Goal: Information Seeking & Learning: Find specific page/section

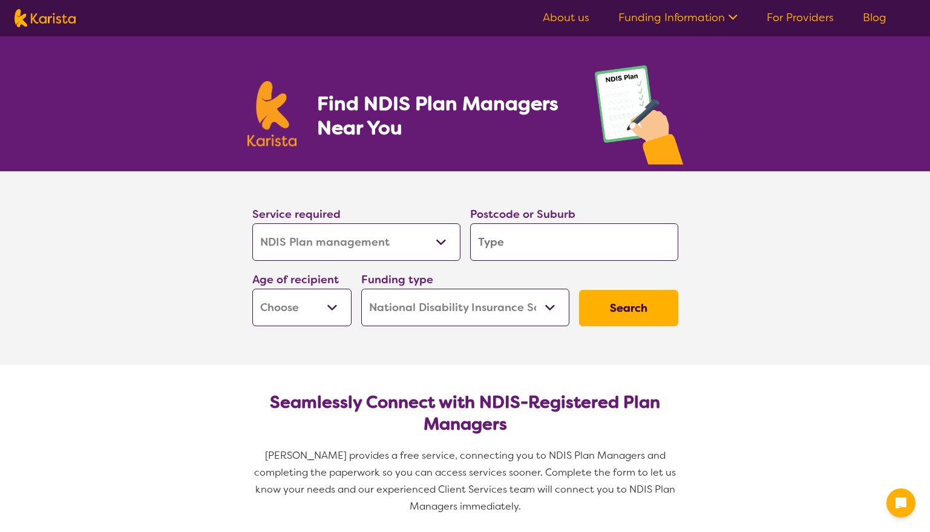
select select "NDIS Plan management"
select select "NDIS"
select select "NDIS Plan management"
select select "NDIS"
click at [548, 245] on input "search" at bounding box center [574, 242] width 208 height 38
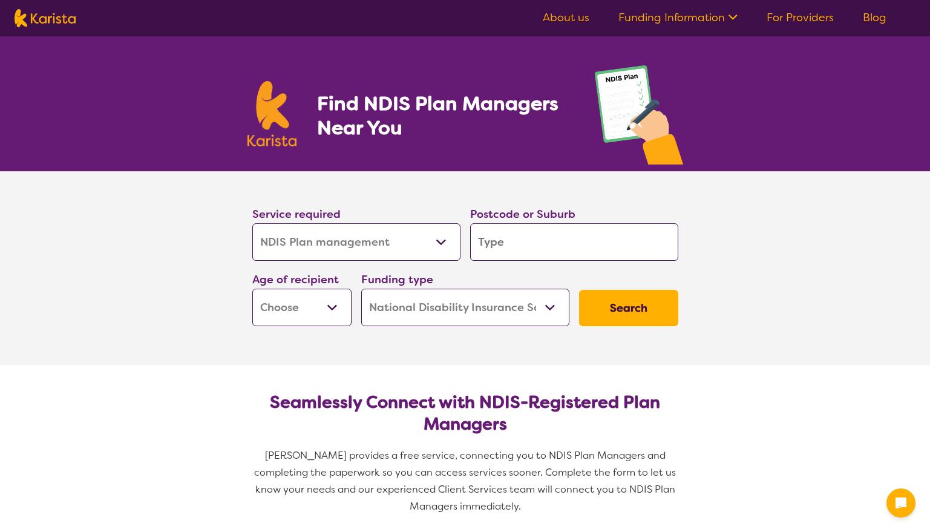
type input "2"
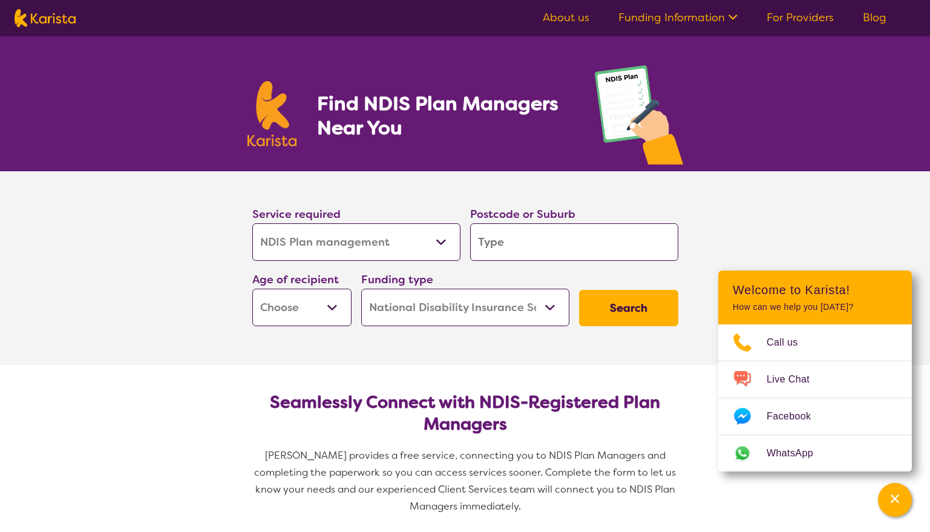
type input "3"
type input "30"
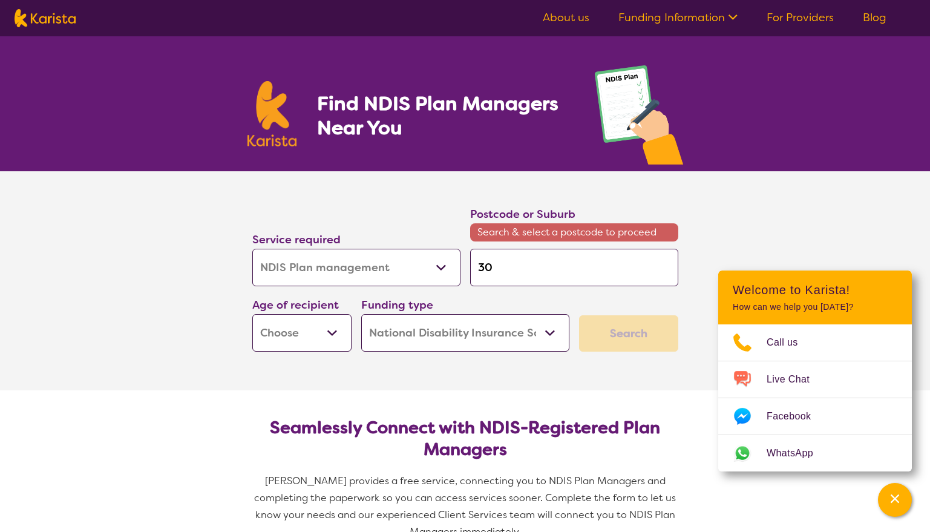
type input "300"
type input "3000"
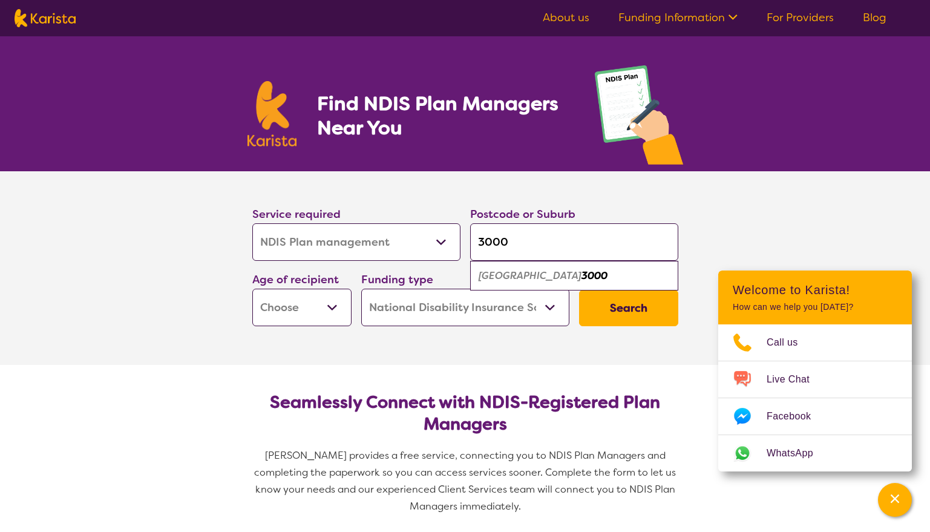
type input "3000"
click at [841, 211] on section "Service required Allied Health Assistant Assessment ([MEDICAL_DATA] or [MEDICAL…" at bounding box center [465, 268] width 930 height 194
click at [307, 312] on select "Early Childhood - 0 to 9 Child - 10 to 11 Adolescent - 12 to 17 Adult - 18 to 6…" at bounding box center [301, 308] width 99 height 38
select select "EC"
click at [252, 289] on select "Early Childhood - 0 to 9 Child - 10 to 11 Adolescent - 12 to 17 Adult - 18 to 6…" at bounding box center [301, 308] width 99 height 38
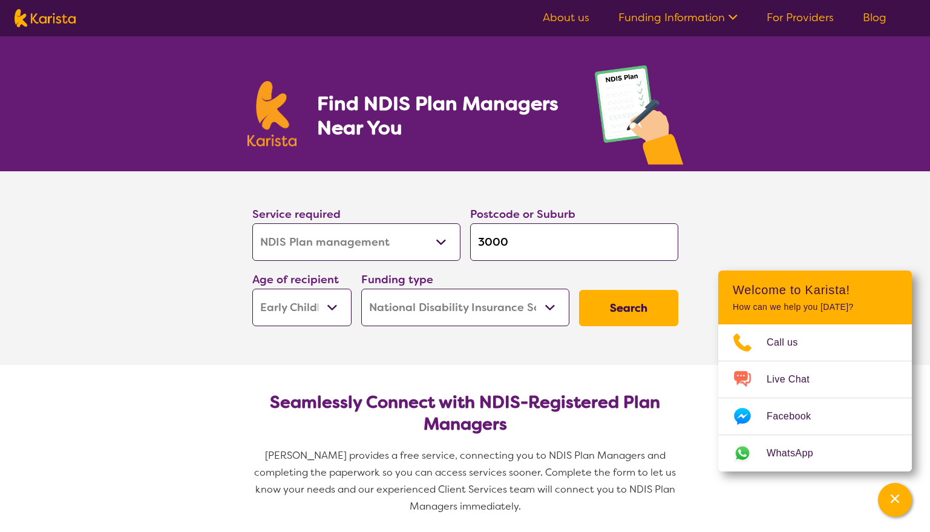
select select "EC"
click at [631, 312] on button "Search" at bounding box center [628, 308] width 99 height 36
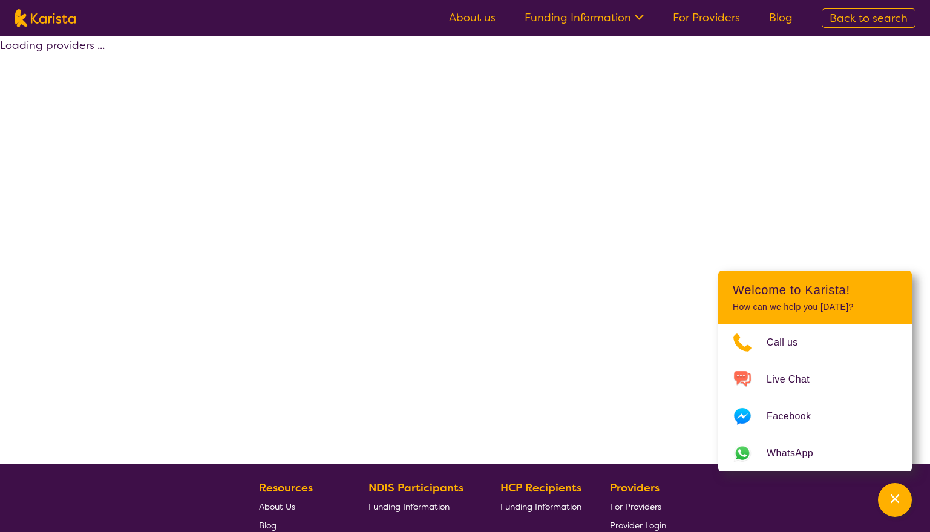
select select "by_score"
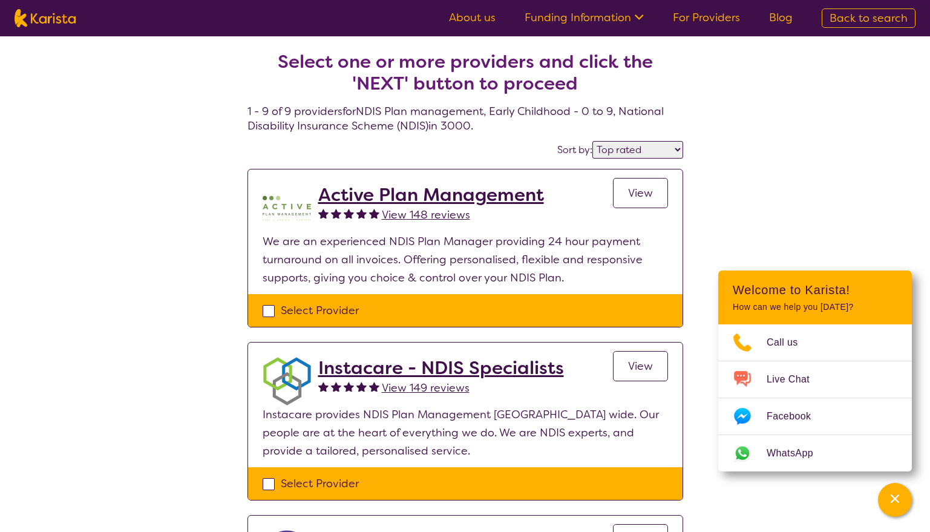
click at [648, 146] on select "Highly reviewed Top rated" at bounding box center [637, 150] width 91 height 18
click at [600, 22] on link "Funding Information" at bounding box center [584, 17] width 119 height 15
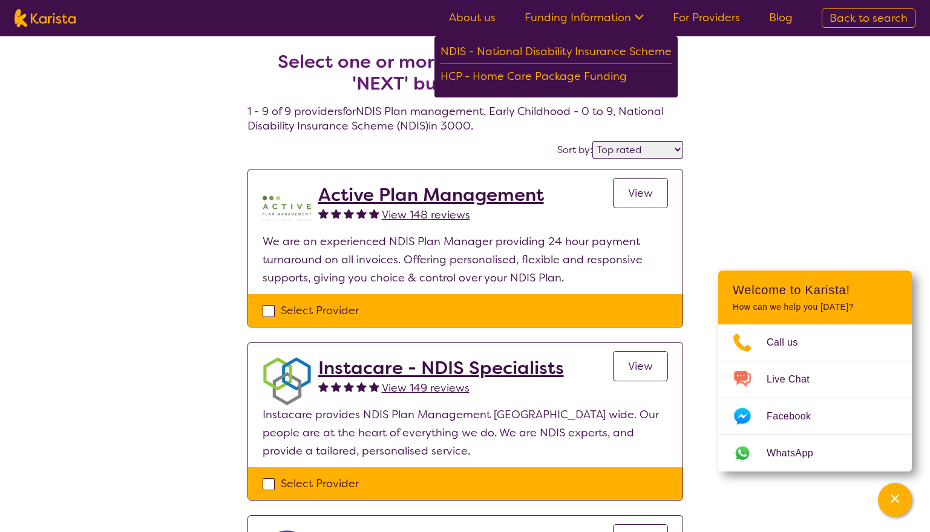
click at [723, 20] on link "For Providers" at bounding box center [706, 17] width 67 height 15
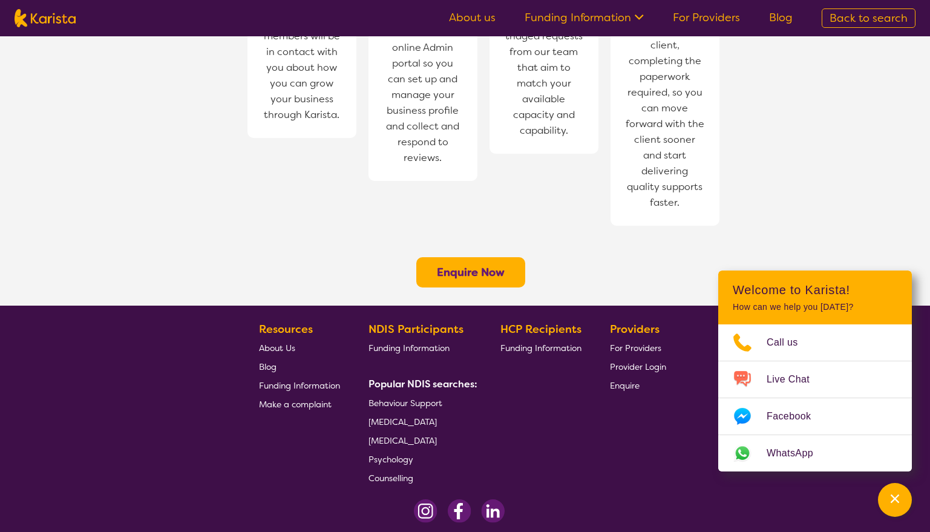
scroll to position [928, 0]
